Goal: Understand process/instructions: Learn how to perform a task or action

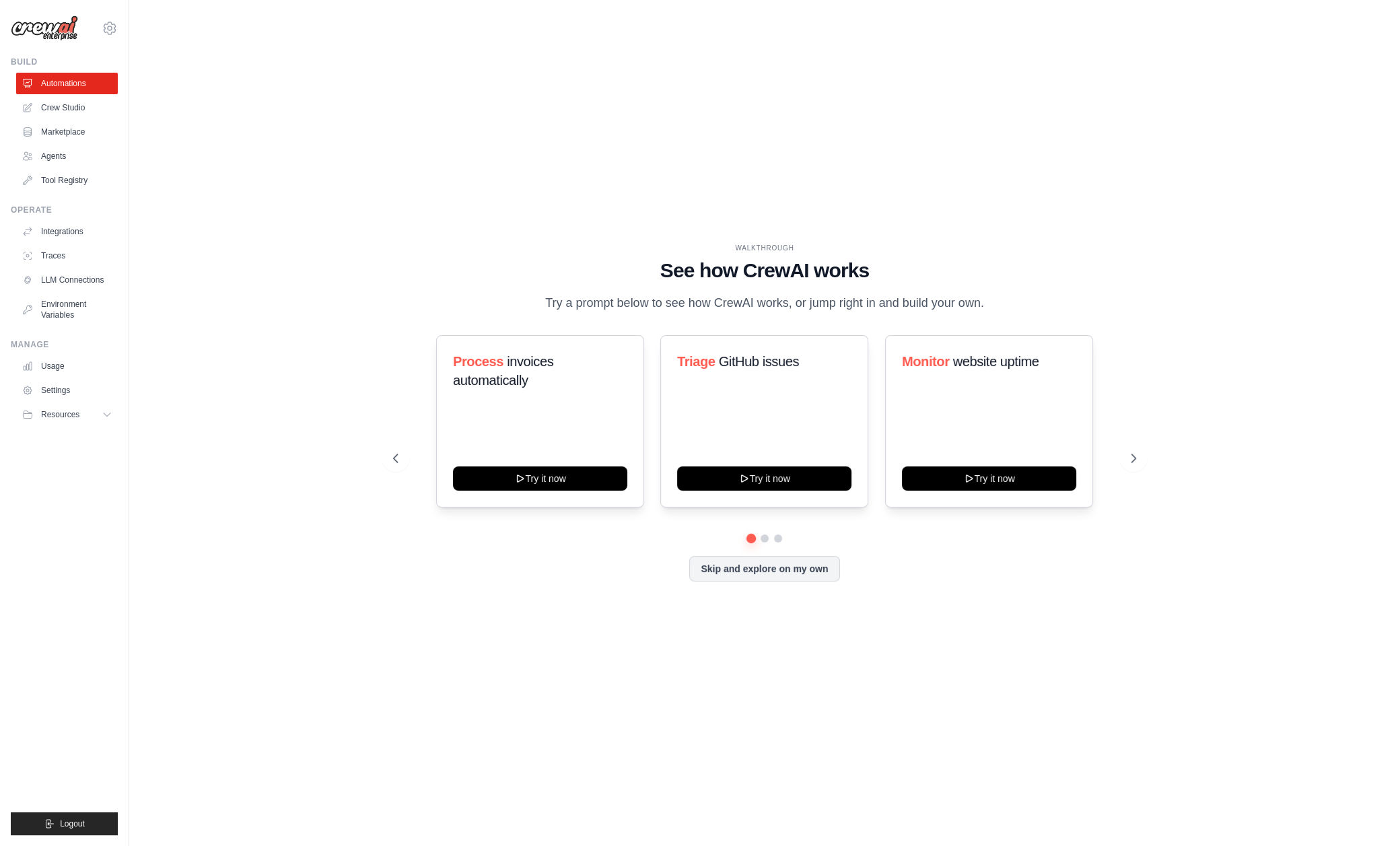
click at [617, 301] on p "Try a prompt below to see how CrewAI works, or jump right in and build your own." at bounding box center [764, 303] width 452 height 19
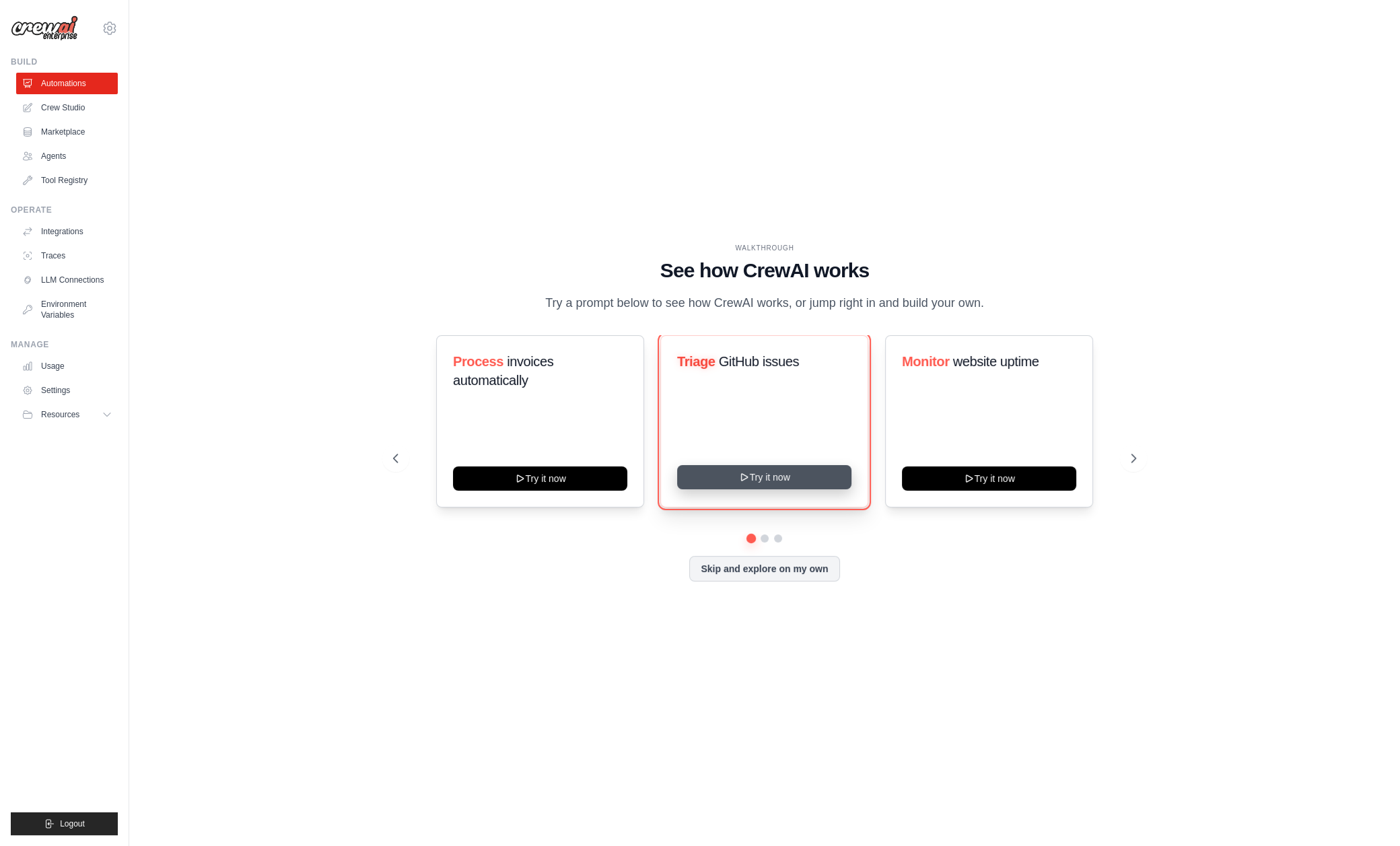
click at [808, 480] on button "Try it now" at bounding box center [764, 477] width 174 height 24
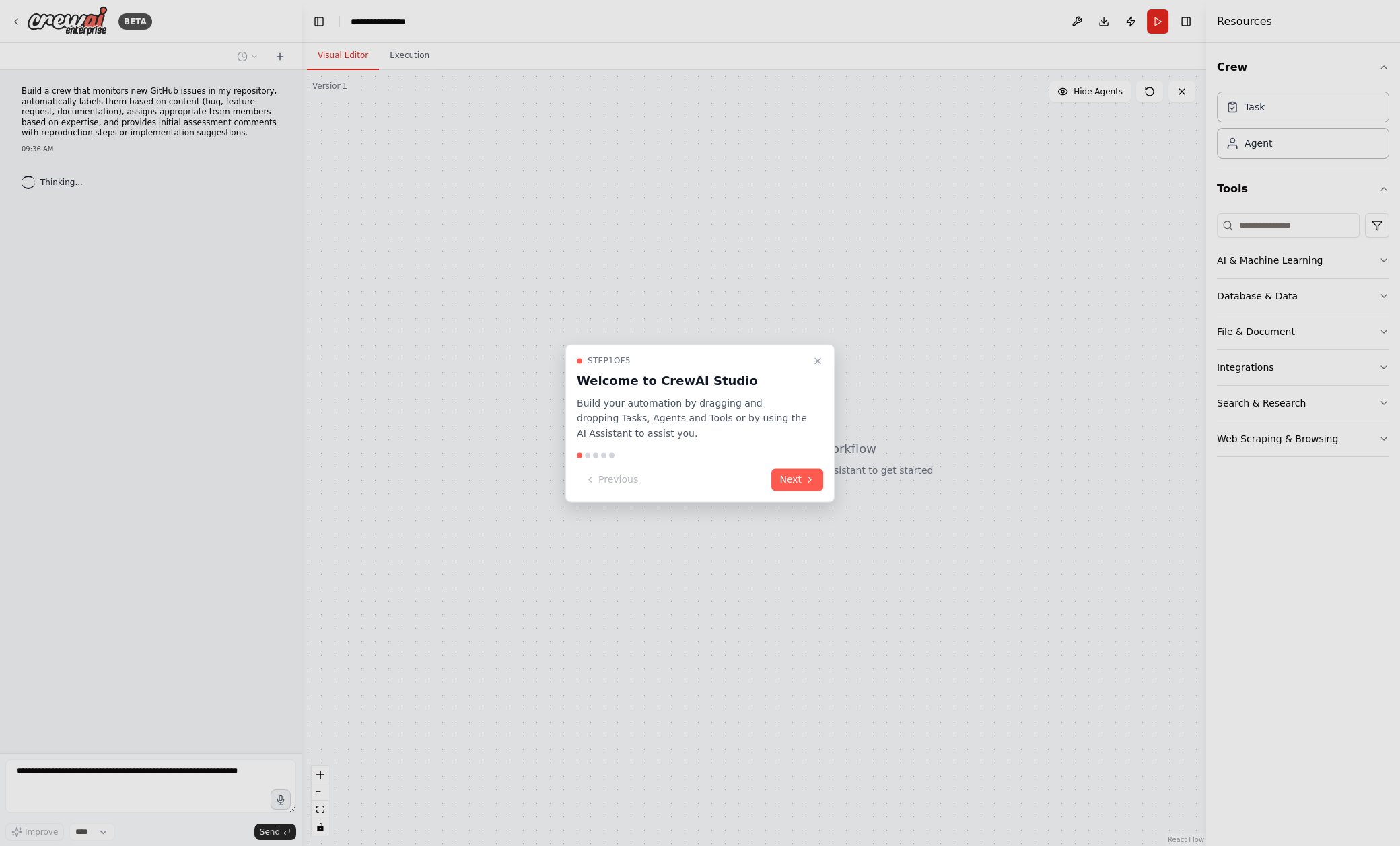
click at [787, 474] on button "Next" at bounding box center [797, 479] width 52 height 22
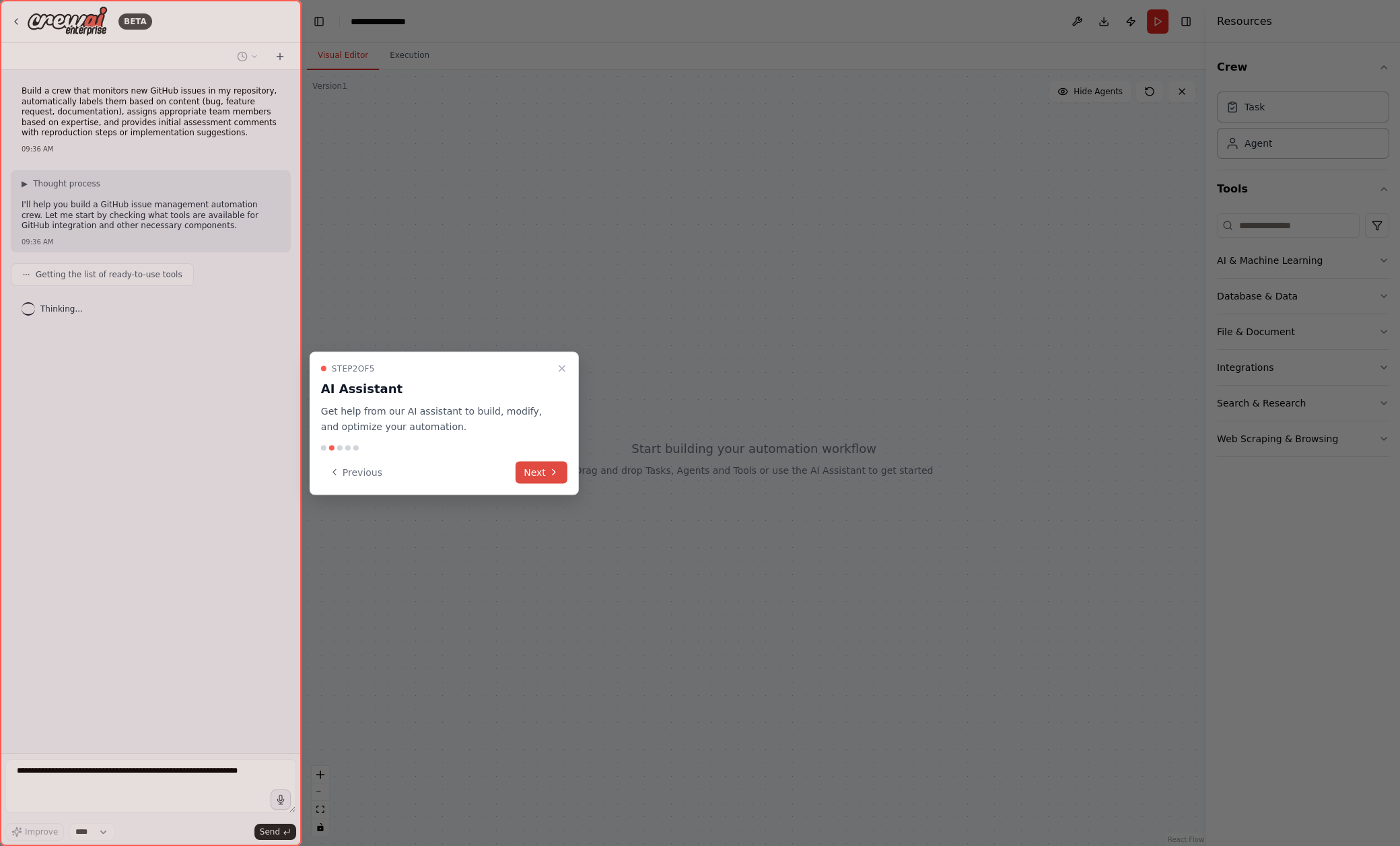
click at [544, 472] on button "Next" at bounding box center [541, 472] width 52 height 22
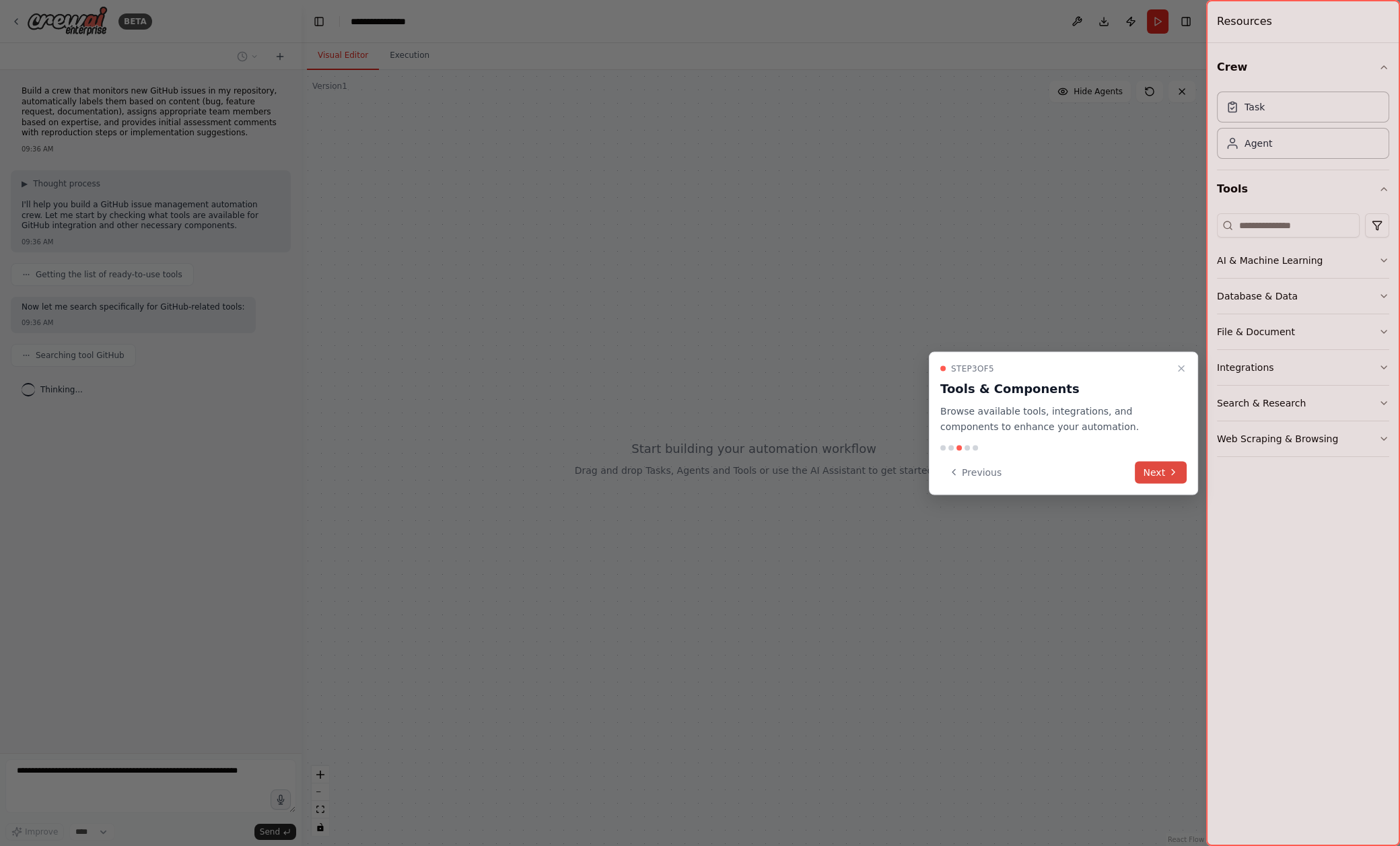
click at [1161, 467] on button "Next" at bounding box center [1160, 472] width 52 height 22
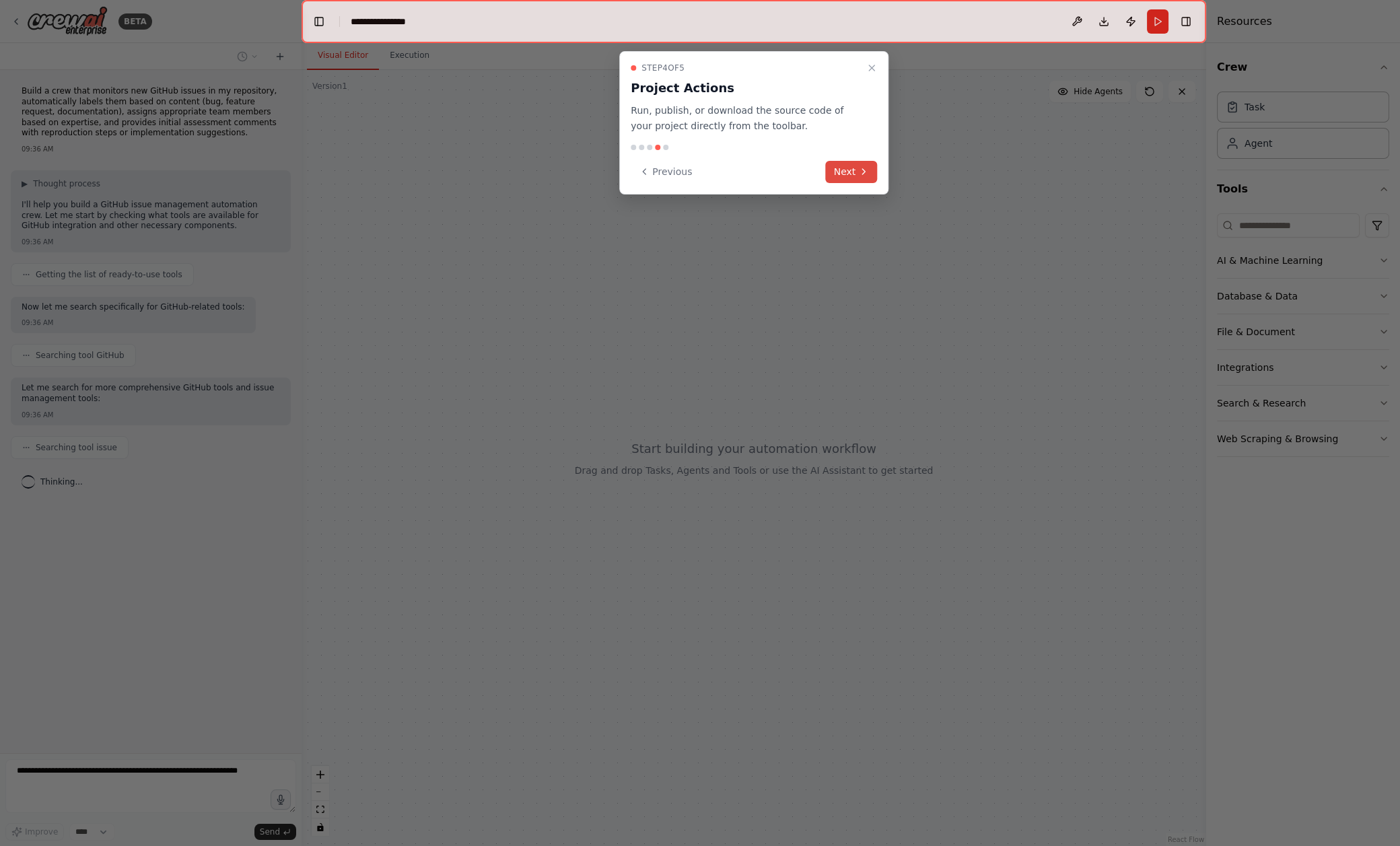
click at [842, 175] on button "Next" at bounding box center [852, 171] width 52 height 22
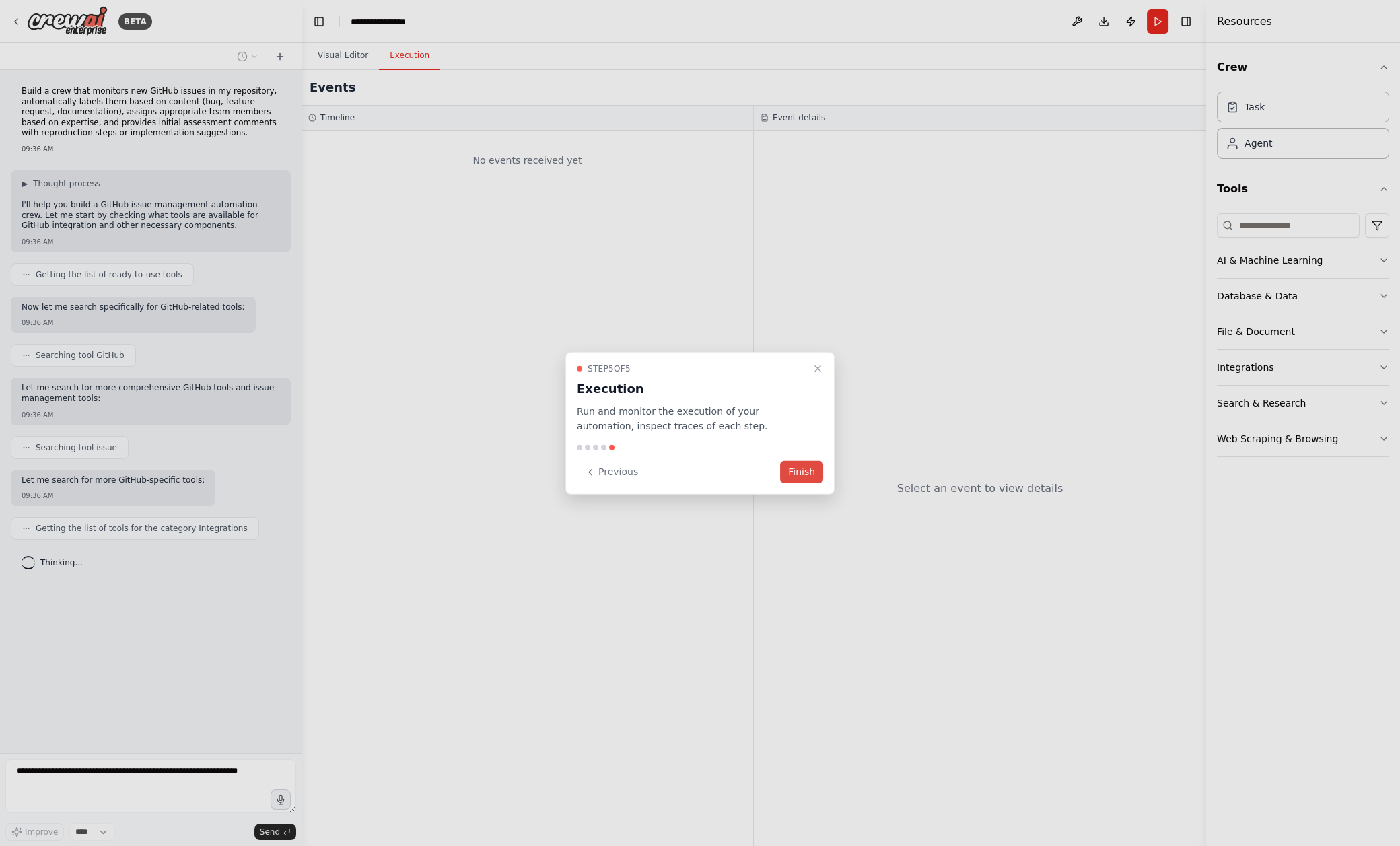
click at [812, 465] on button "Finish" at bounding box center [801, 472] width 43 height 22
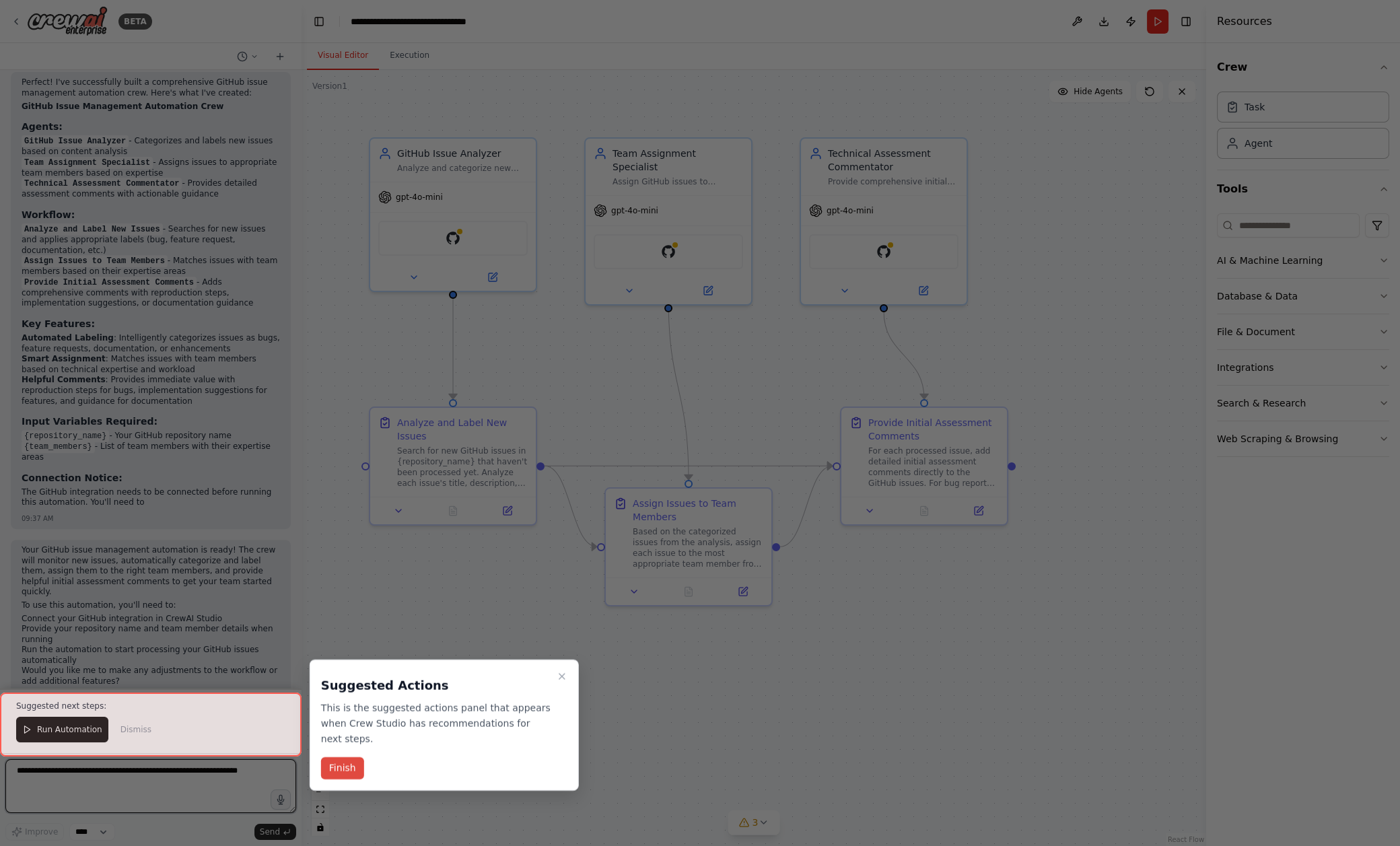
scroll to position [1137, 0]
click at [355, 773] on button "Finish" at bounding box center [342, 768] width 43 height 22
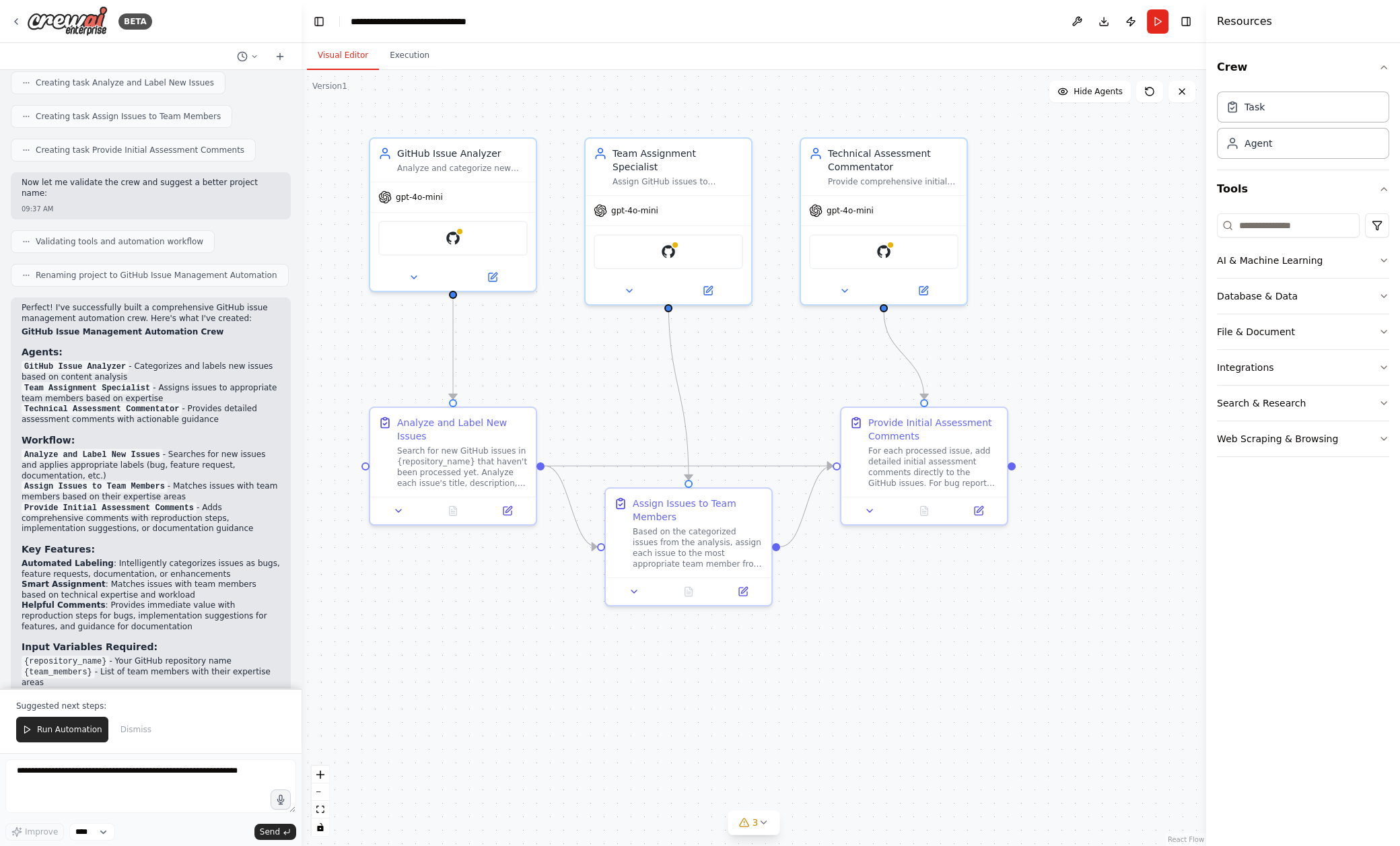
scroll to position [906, 0]
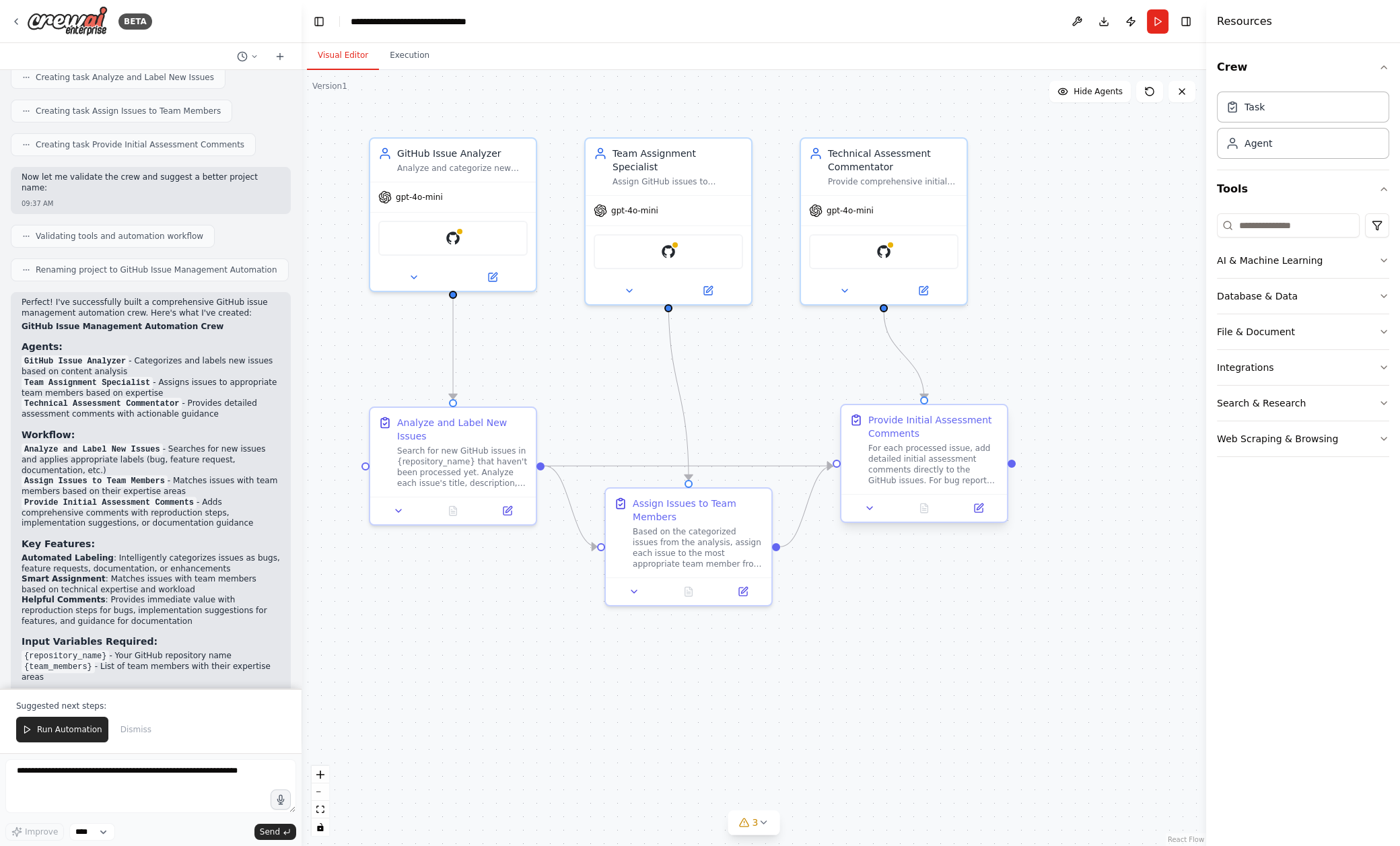
click at [913, 429] on div "Provide Initial Assessment Comments" at bounding box center [933, 427] width 131 height 27
click at [840, 394] on div ".deletable-edge-delete-btn { width: 20px; height: 20px; border: 0px solid #ffff…" at bounding box center [753, 458] width 904 height 776
click at [840, 203] on span "gpt-4o-mini" at bounding box center [850, 207] width 47 height 11
click at [686, 204] on div "gpt-4o-mini" at bounding box center [668, 208] width 165 height 30
click at [477, 205] on div "gpt-4o-mini" at bounding box center [452, 195] width 165 height 30
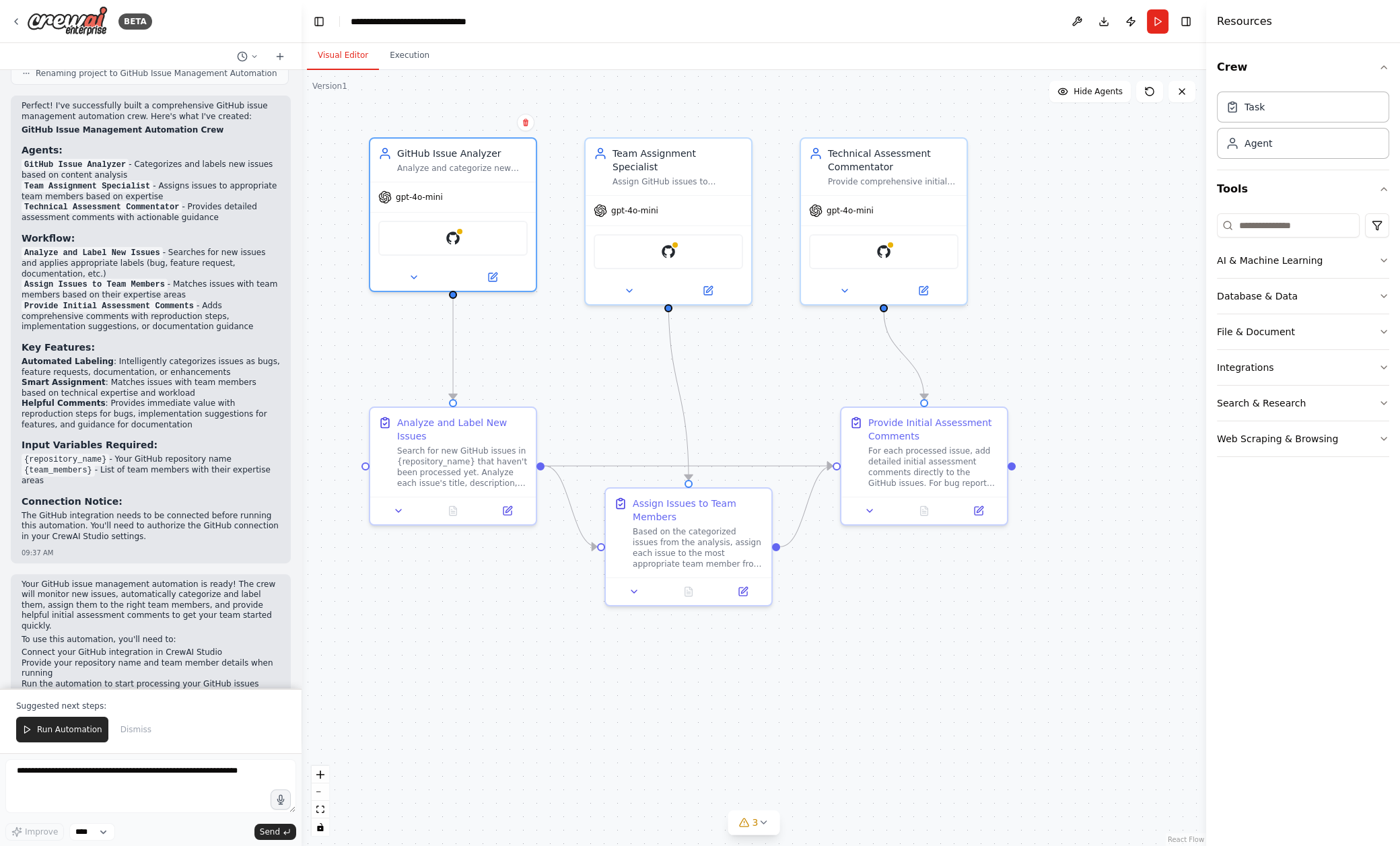
scroll to position [1137, 0]
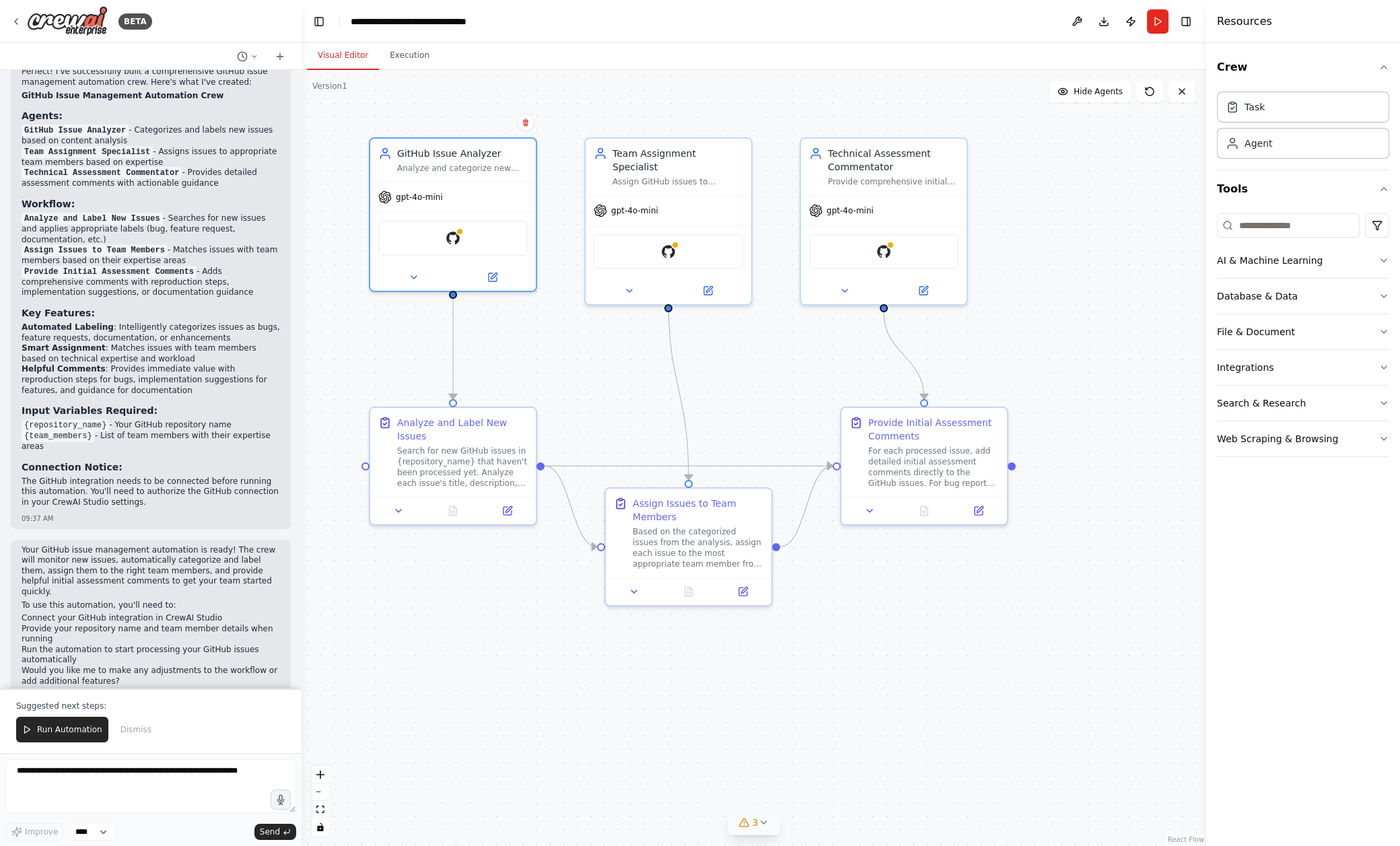
click at [769, 830] on button "3" at bounding box center [754, 823] width 52 height 25
click at [754, 688] on div ".deletable-edge-delete-btn { width: 20px; height: 20px; border: 0px solid #ffff…" at bounding box center [753, 458] width 904 height 776
